Goal: Navigation & Orientation: Find specific page/section

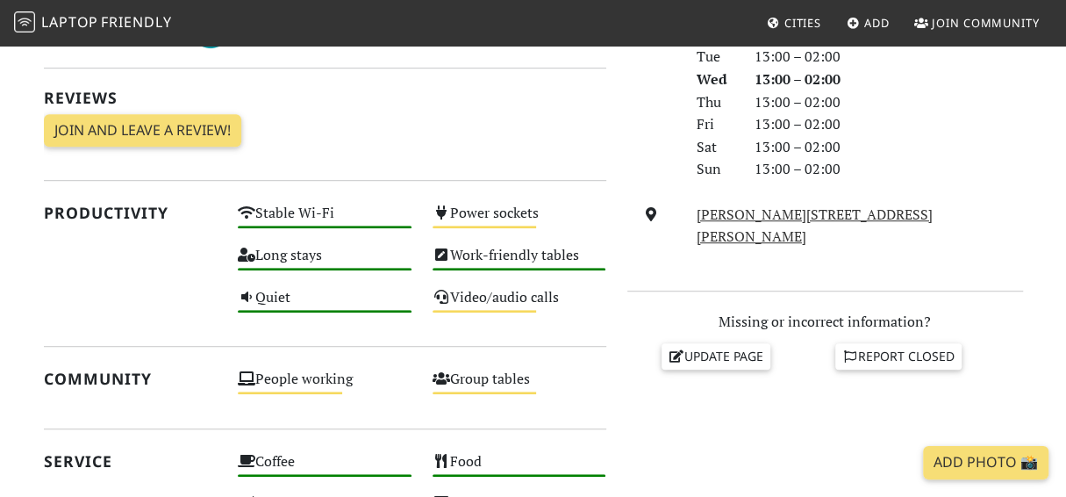
scroll to position [542, 0]
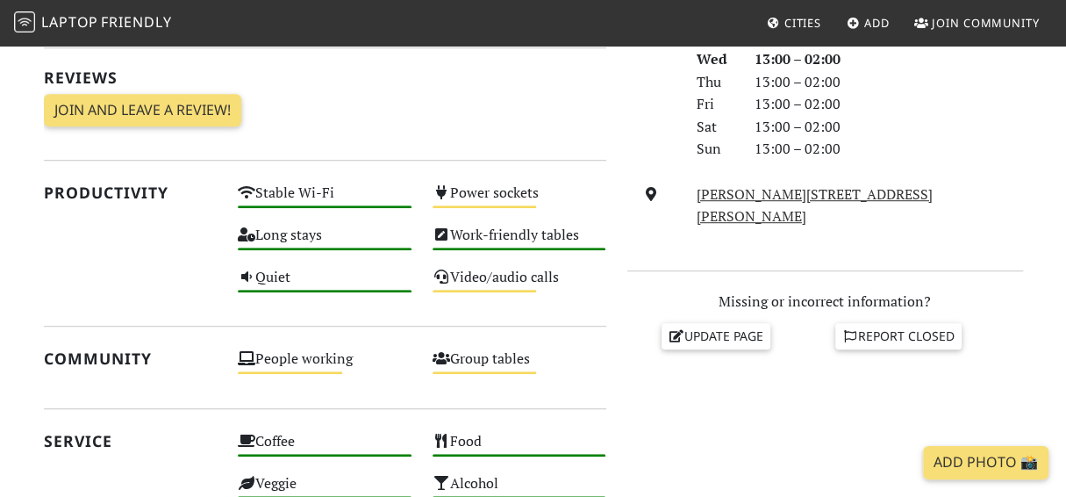
click at [1063, 302] on section "[DATE] Visits: 2 Vibes: 0 📸 Been here Reviews Join and leave a review! Join and…" at bounding box center [533, 378] width 1066 height 1022
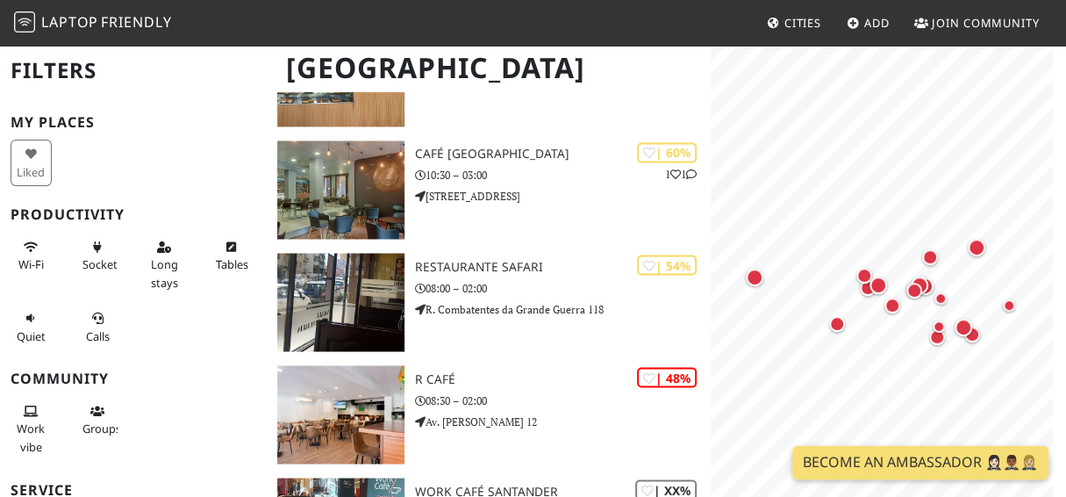
scroll to position [1694, 0]
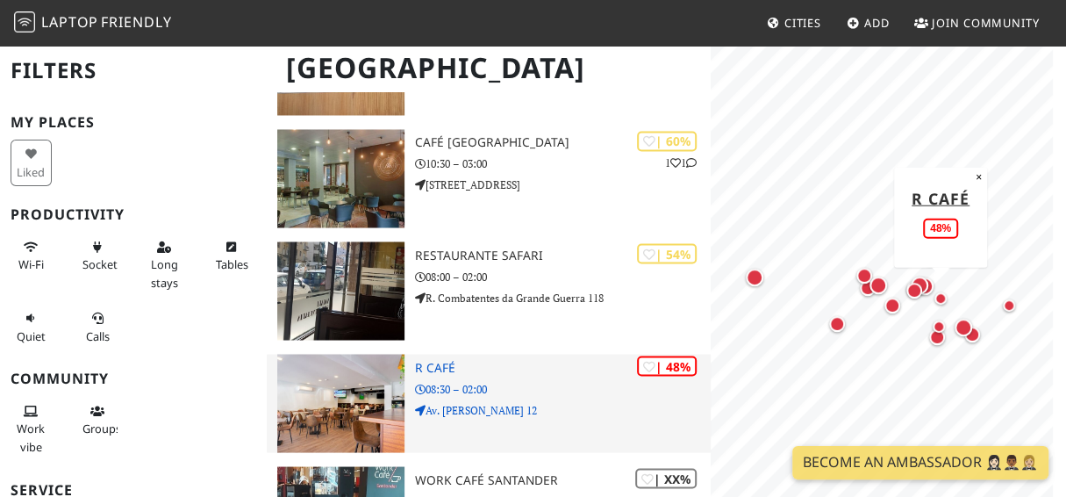
click at [560, 371] on h3 "R Café" at bounding box center [563, 367] width 297 height 15
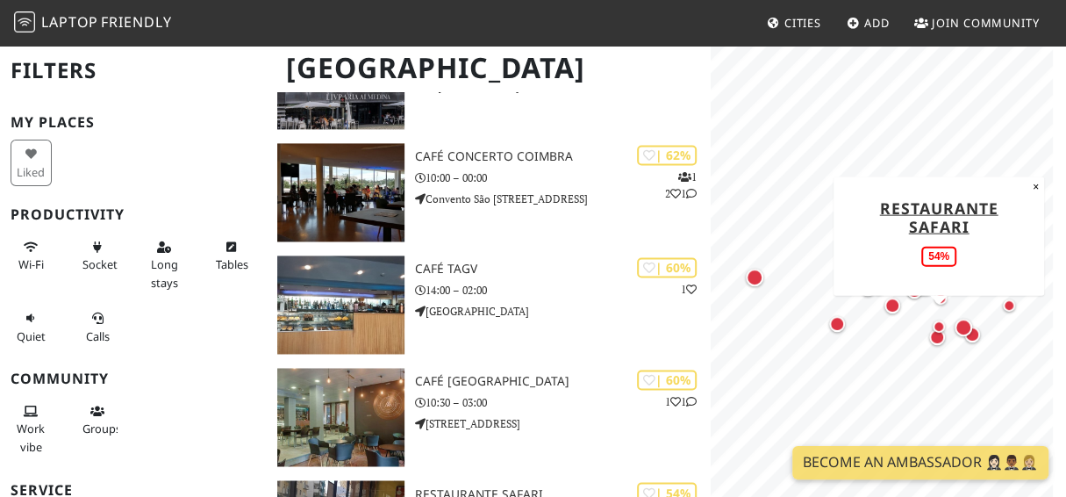
scroll to position [1447, 0]
